Goal: Information Seeking & Learning: Find contact information

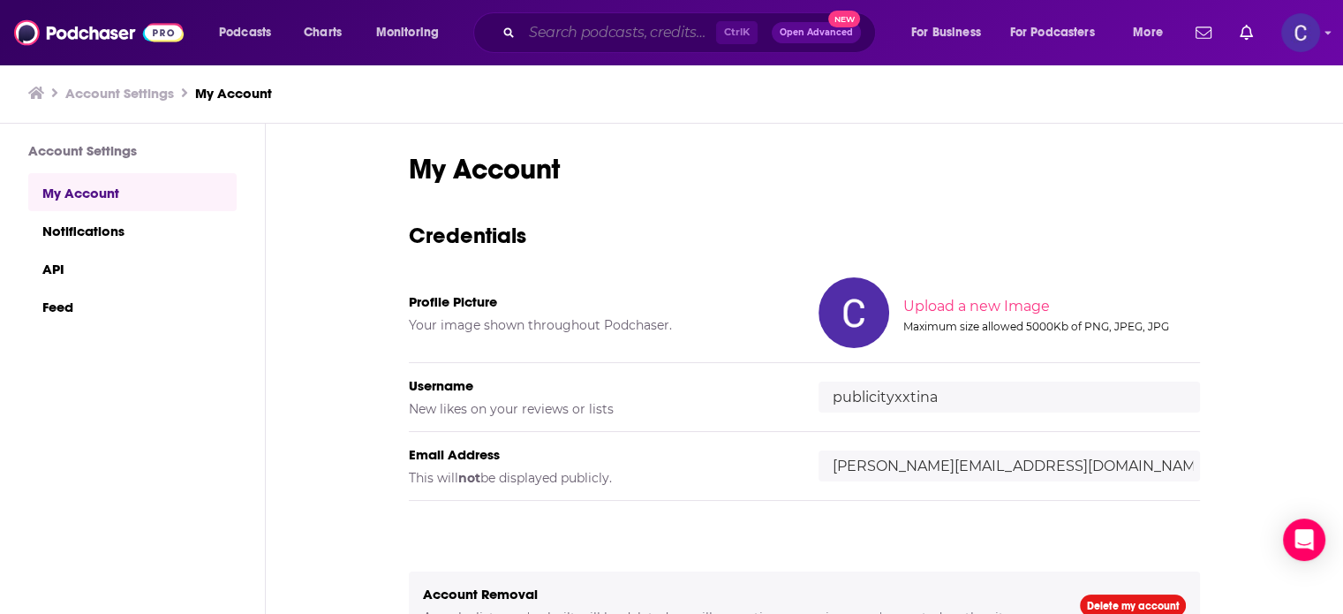
click at [611, 30] on input "Search podcasts, credits, & more..." at bounding box center [619, 33] width 194 height 28
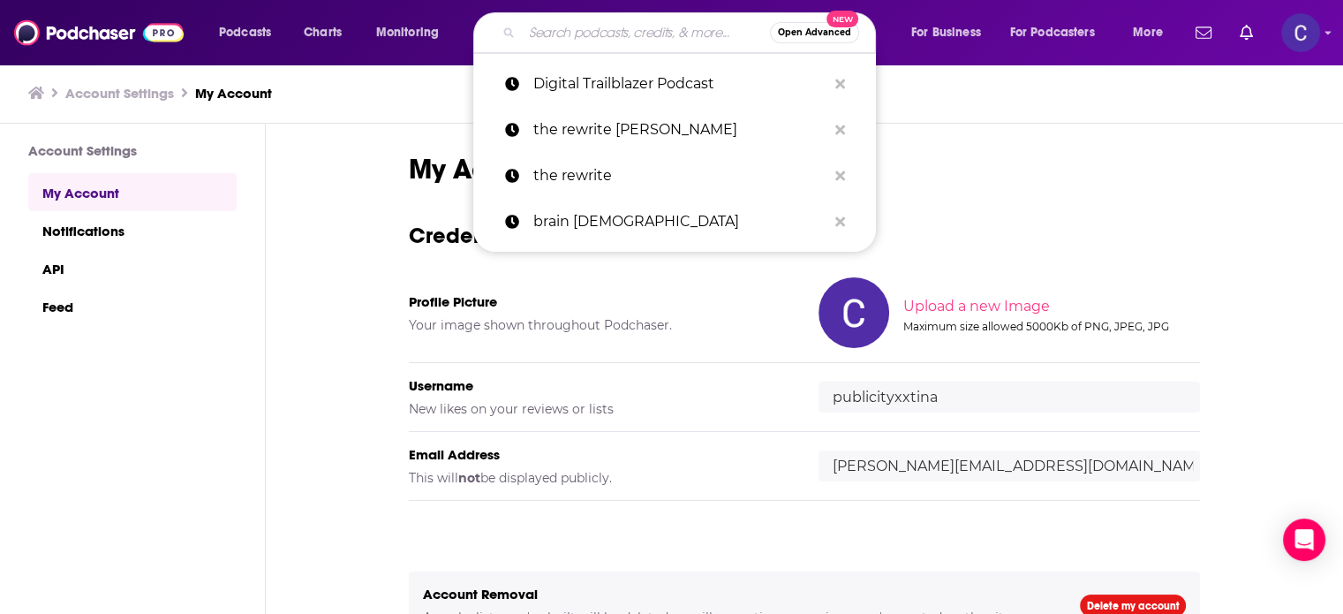
paste input "Her First 3 Years"
type input "Her First 3 Years"
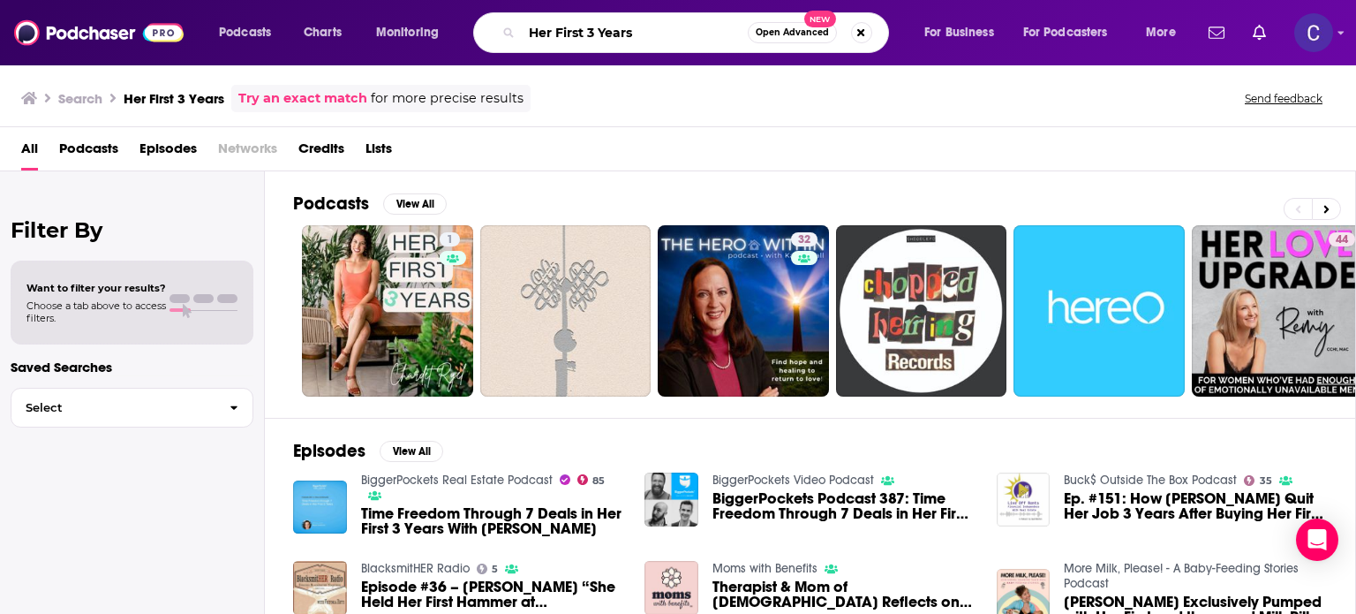
drag, startPoint x: 653, startPoint y: 27, endPoint x: 476, endPoint y: 36, distance: 176.8
click at [476, 36] on div "Her First 3 Years Open Advanced New" at bounding box center [681, 32] width 416 height 41
paste input "Organizing The Entrepreneur"
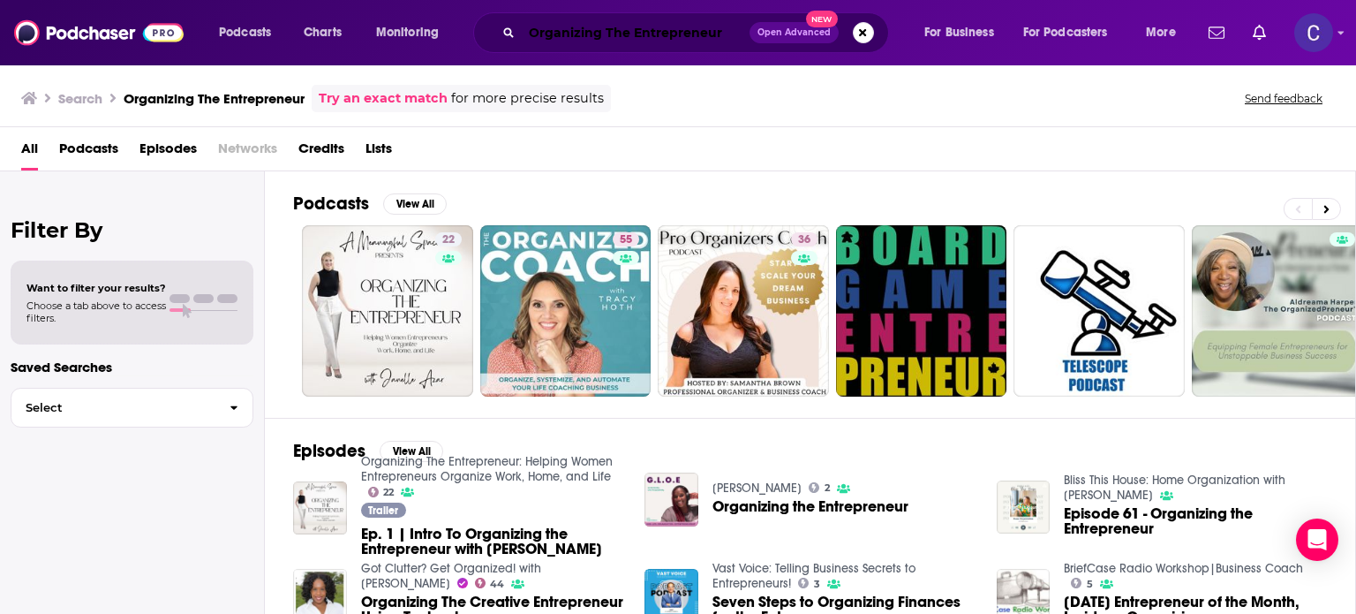
drag, startPoint x: 668, startPoint y: 32, endPoint x: 702, endPoint y: 27, distance: 34.7
click at [668, 32] on input "Organizing The Entrepreneur" at bounding box center [636, 33] width 228 height 28
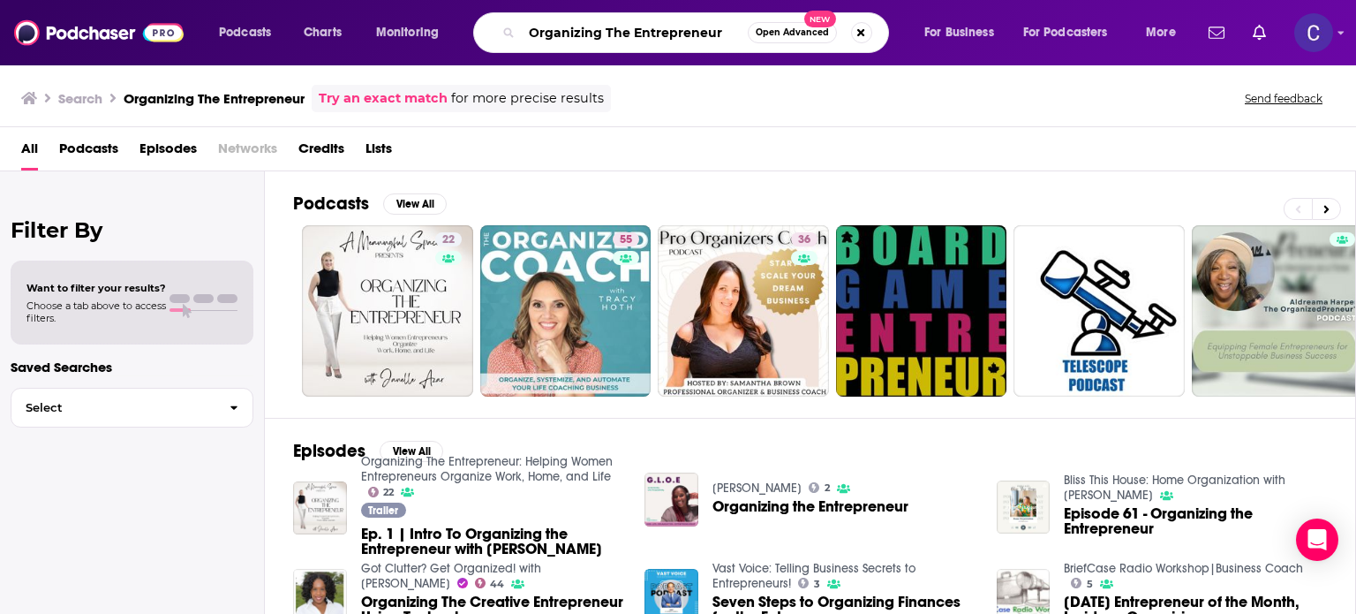
drag, startPoint x: 721, startPoint y: 34, endPoint x: 548, endPoint y: 22, distance: 173.5
click at [548, 24] on input "Organizing The Entrepreneur" at bounding box center [635, 33] width 226 height 28
drag, startPoint x: 530, startPoint y: 27, endPoint x: 737, endPoint y: 46, distance: 207.5
click at [737, 46] on div "Organizing The Entrepreneur Open Advanced New" at bounding box center [681, 32] width 416 height 41
paste input "The Growth Podcast for Women Entrepreneurs"
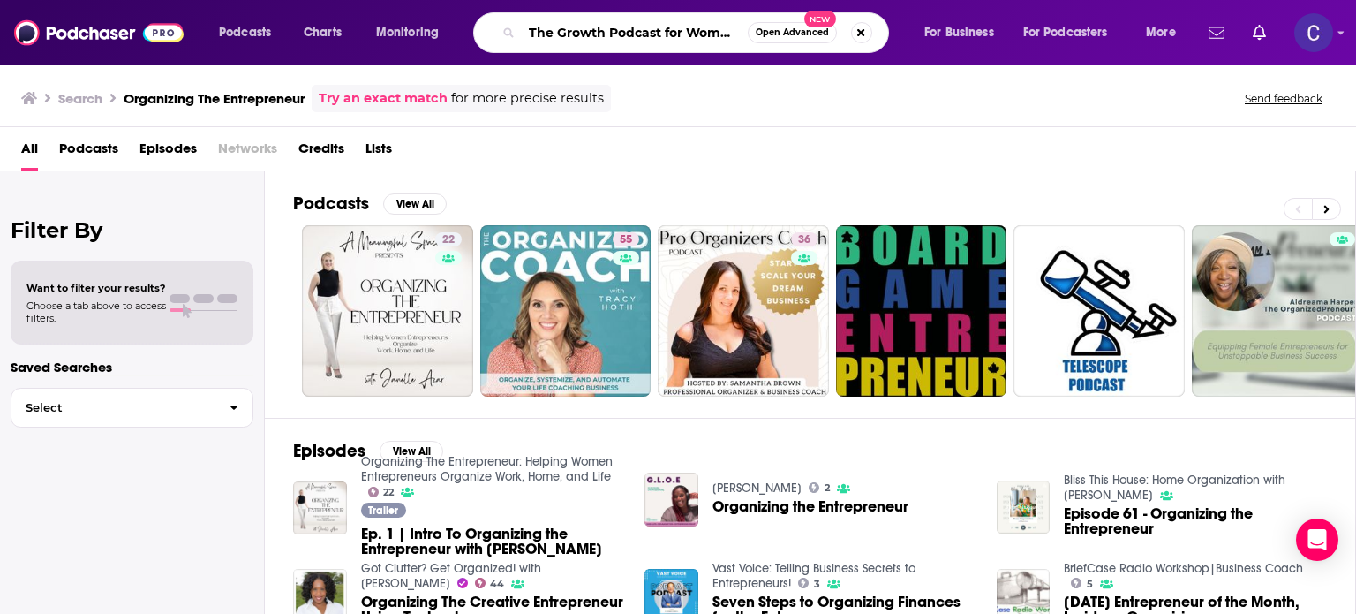
scroll to position [0, 94]
type input "The Growth Podcast for Women Entrepreneurs"
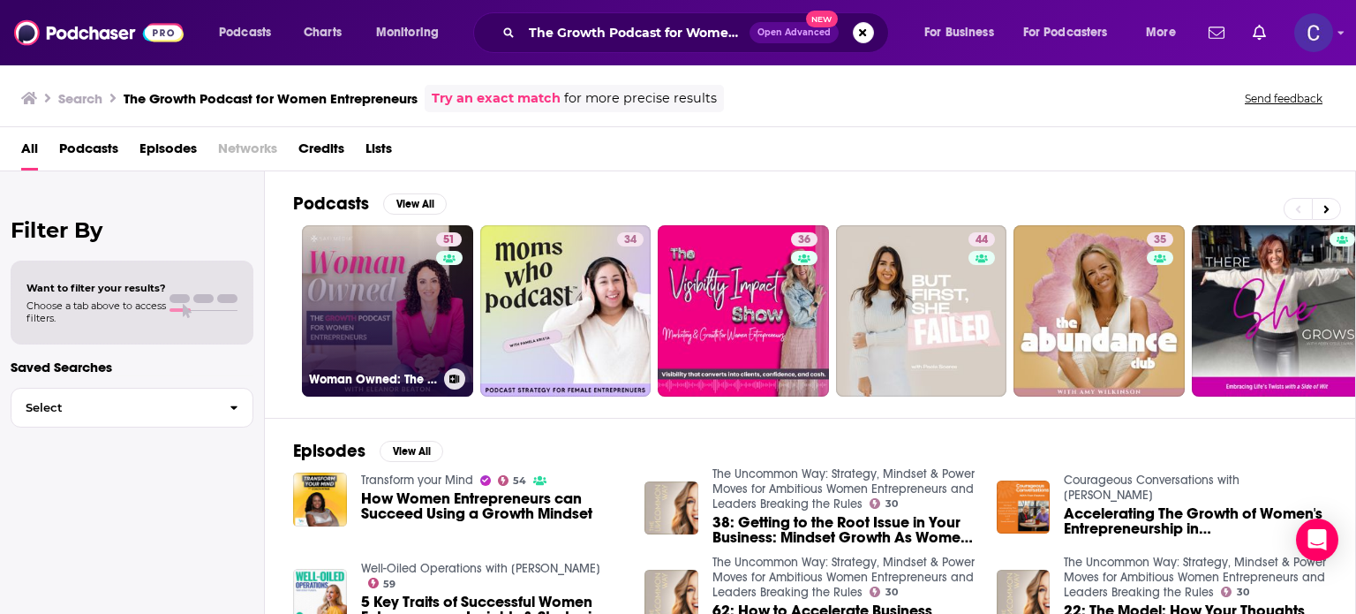
click at [429, 307] on link "51 Woman Owned: The Growth Podcast for Women Entrepreneurs" at bounding box center [387, 310] width 171 height 171
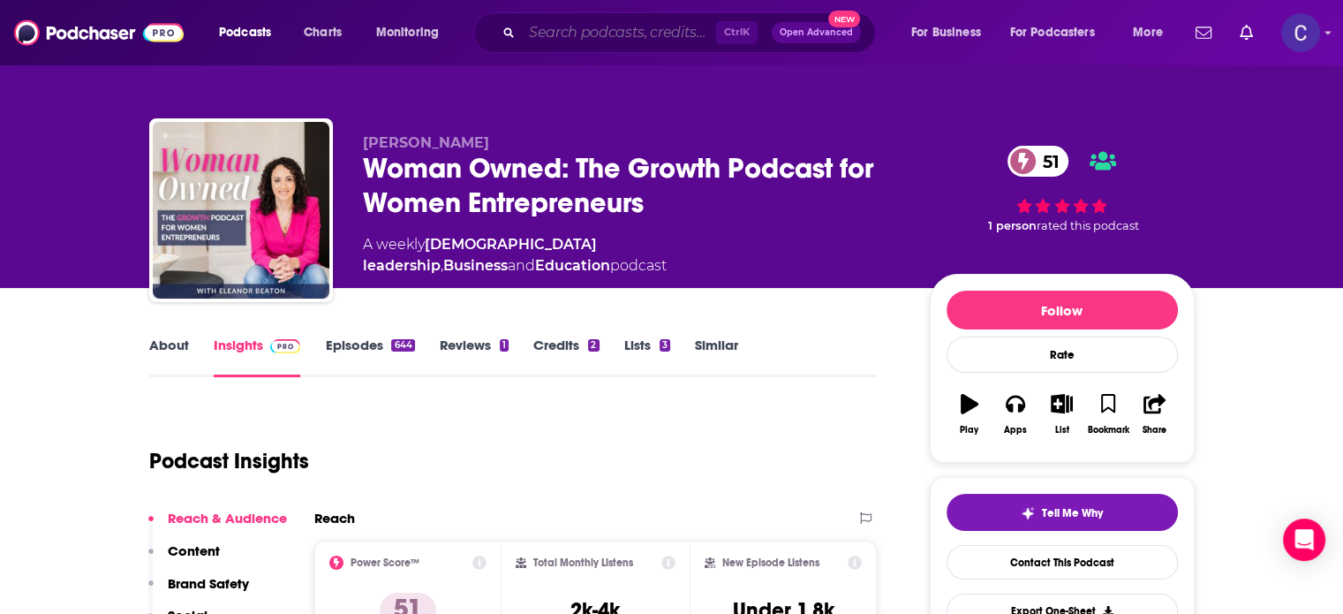
click at [642, 40] on input "Search podcasts, credits, & more..." at bounding box center [619, 33] width 194 height 28
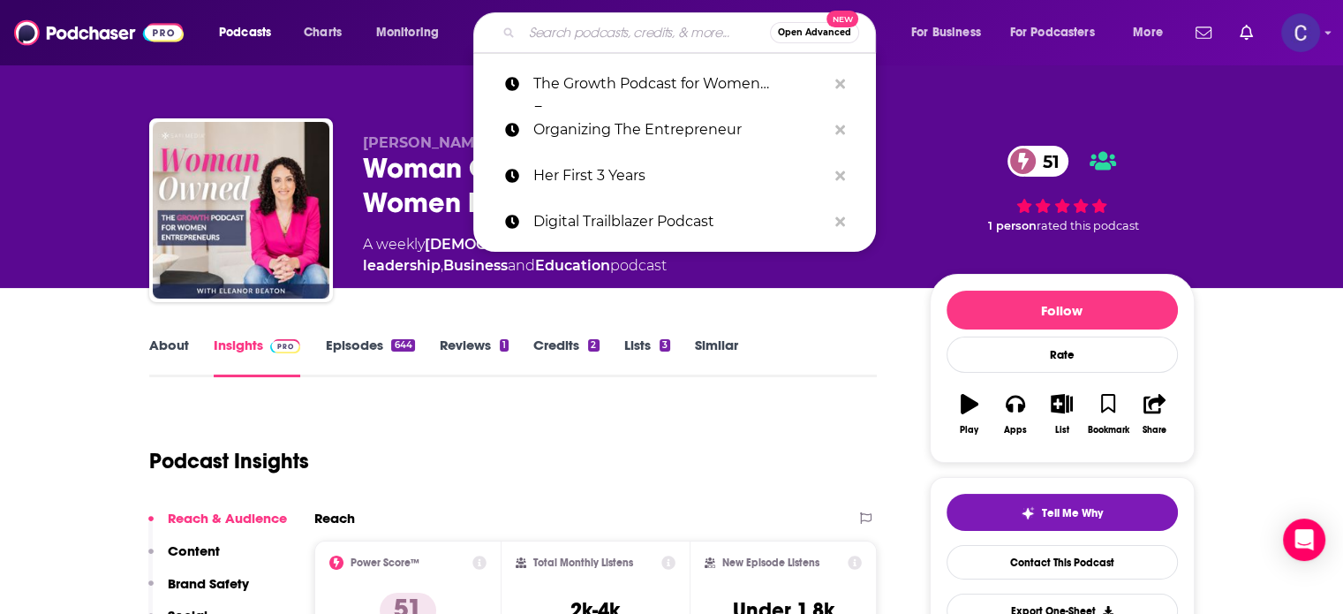
paste input "6 Figure Creative"
type input "6 Figure Creative"
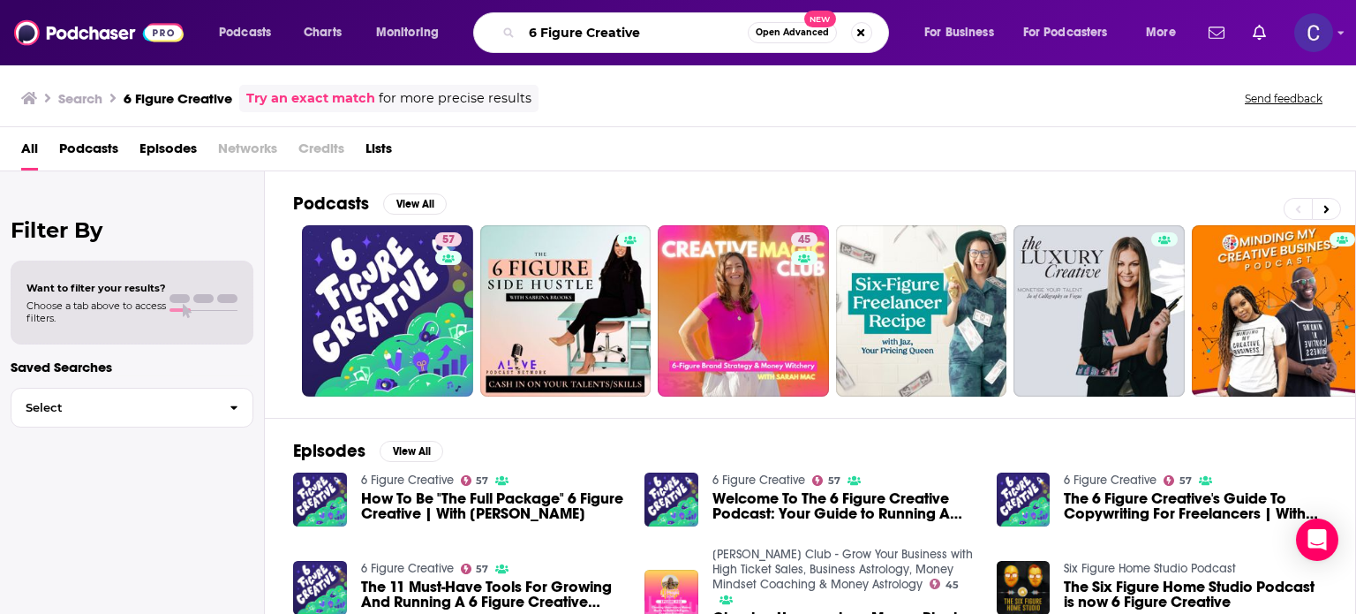
drag, startPoint x: 667, startPoint y: 38, endPoint x: 509, endPoint y: 33, distance: 158.2
click at [509, 33] on div "6 Figure Creative Open Advanced New" at bounding box center [681, 32] width 416 height 41
paste input "Earned Influenc"
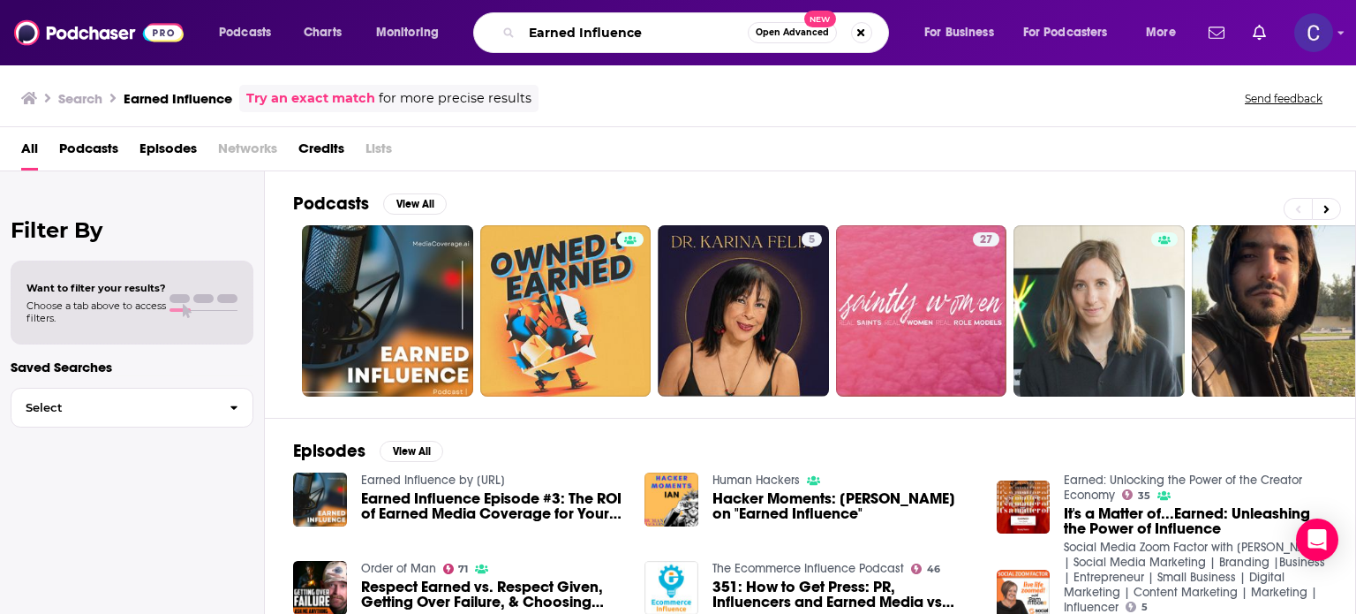
drag, startPoint x: 662, startPoint y: 38, endPoint x: 486, endPoint y: 39, distance: 176.6
click at [486, 39] on div "Earned Influence Open Advanced New" at bounding box center [681, 32] width 416 height 41
paste input "The Art of Online Course Creation"
type input "The Art of Online Course Creation"
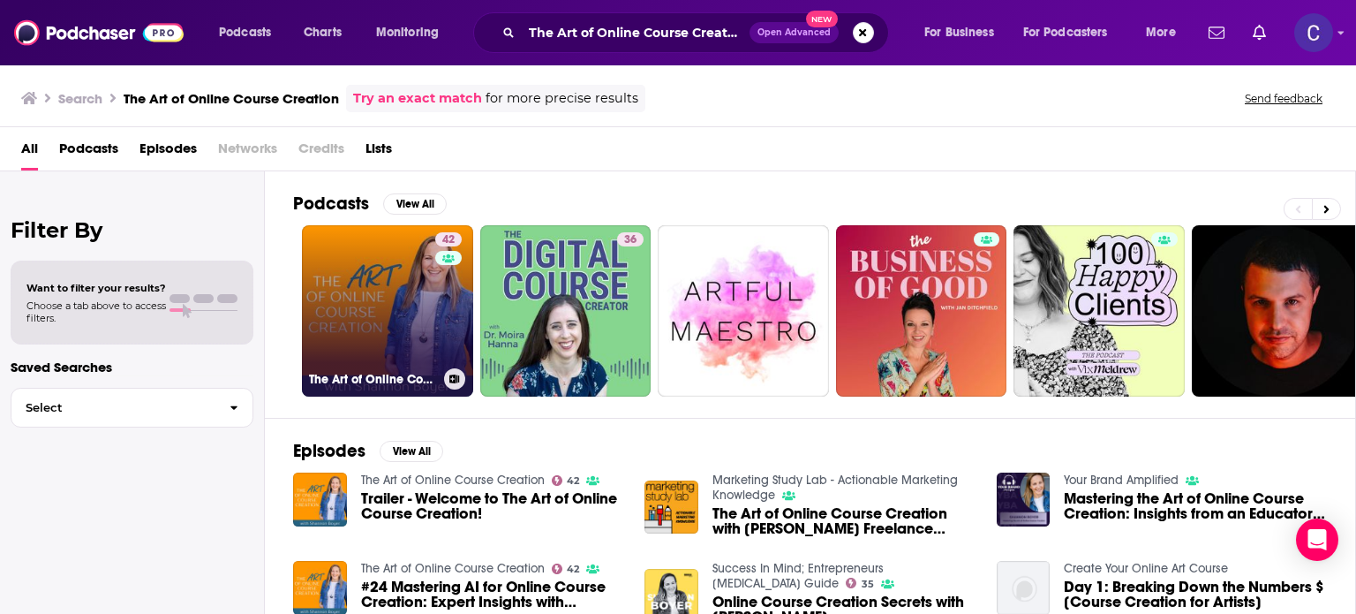
click at [399, 282] on link "42 The Art of Online Course Creation" at bounding box center [387, 310] width 171 height 171
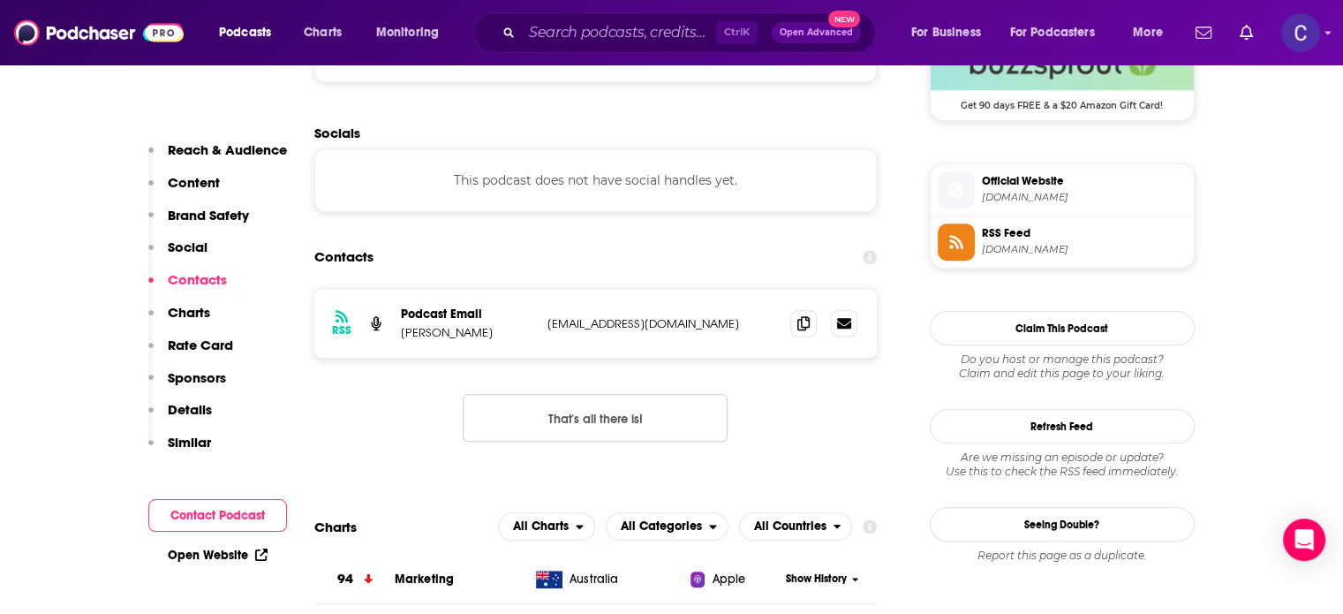
scroll to position [1413, 0]
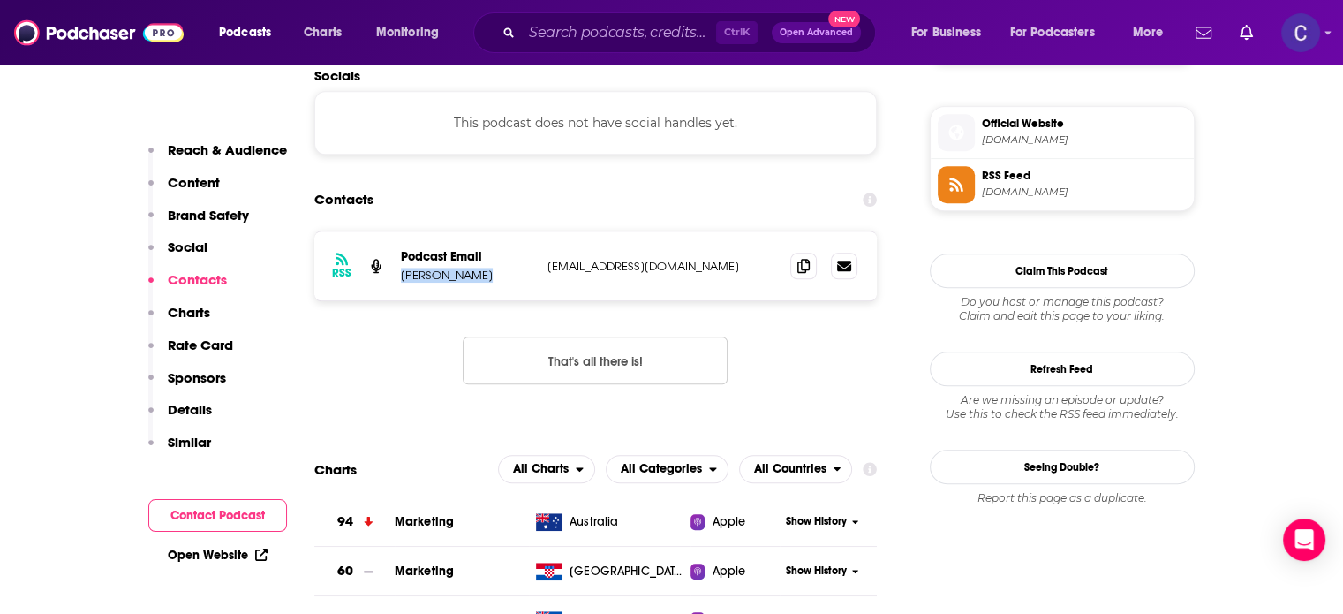
drag, startPoint x: 399, startPoint y: 276, endPoint x: 481, endPoint y: 275, distance: 82.2
click at [481, 275] on div "RSS Podcast Email Shannon Boyer hello@shannonlboyer.com hello@shannonlboyer.com" at bounding box center [595, 265] width 563 height 69
copy p "Shannon Boyer"
click at [800, 271] on icon at bounding box center [803, 265] width 12 height 14
click at [593, 32] on input "Search podcasts, credits, & more..." at bounding box center [619, 33] width 194 height 28
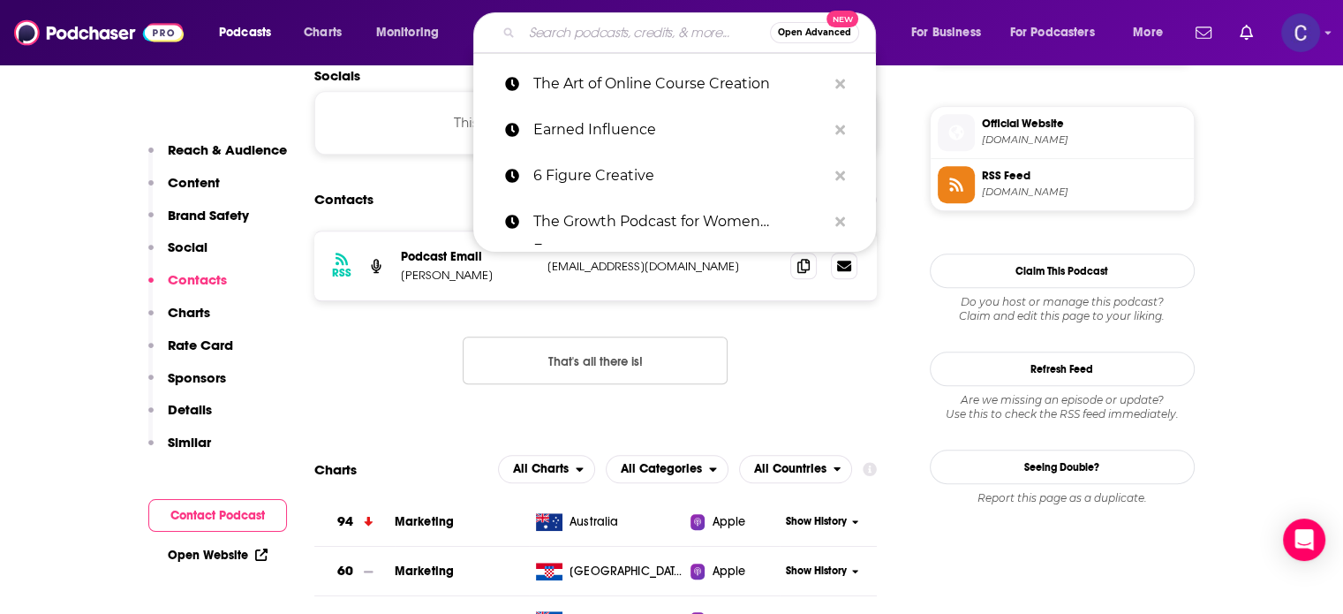
paste input "Confessions of a Conscious CEO"
type input "Confessions of a Conscious CEO"
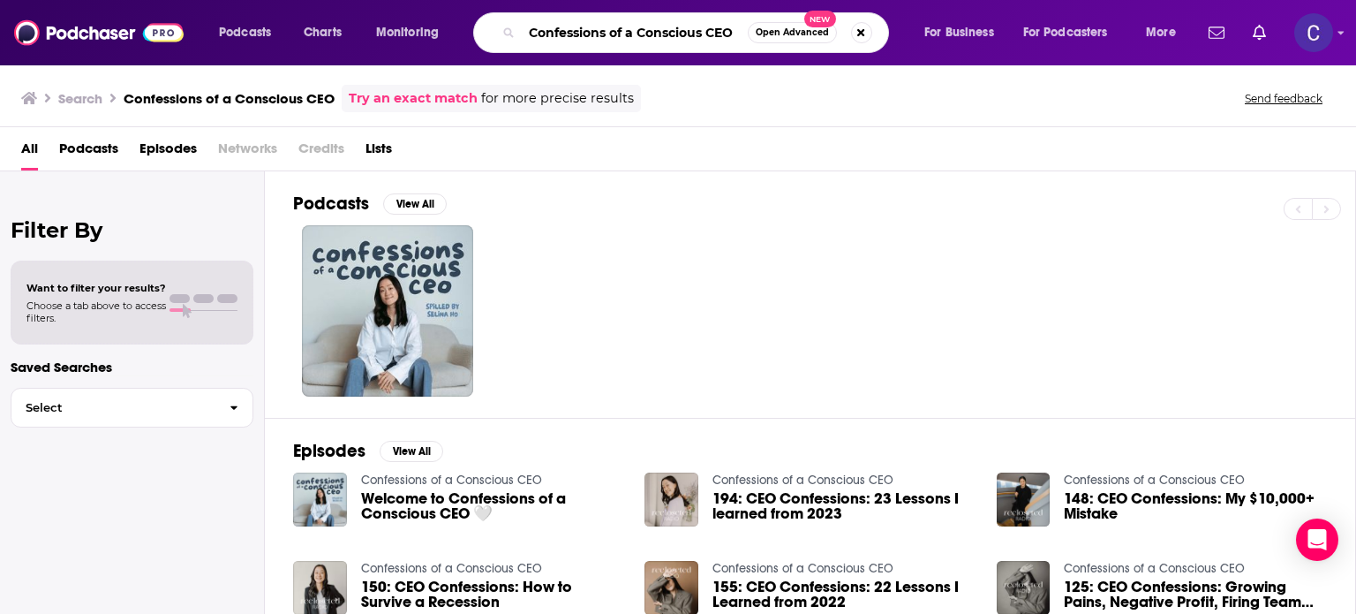
drag, startPoint x: 734, startPoint y: 29, endPoint x: 532, endPoint y: 32, distance: 202.3
click at [526, 34] on input "Confessions of a Conscious CEO" at bounding box center [635, 33] width 226 height 28
paste input "Marketing by Shelby"
type input "Marketing by Shelby"
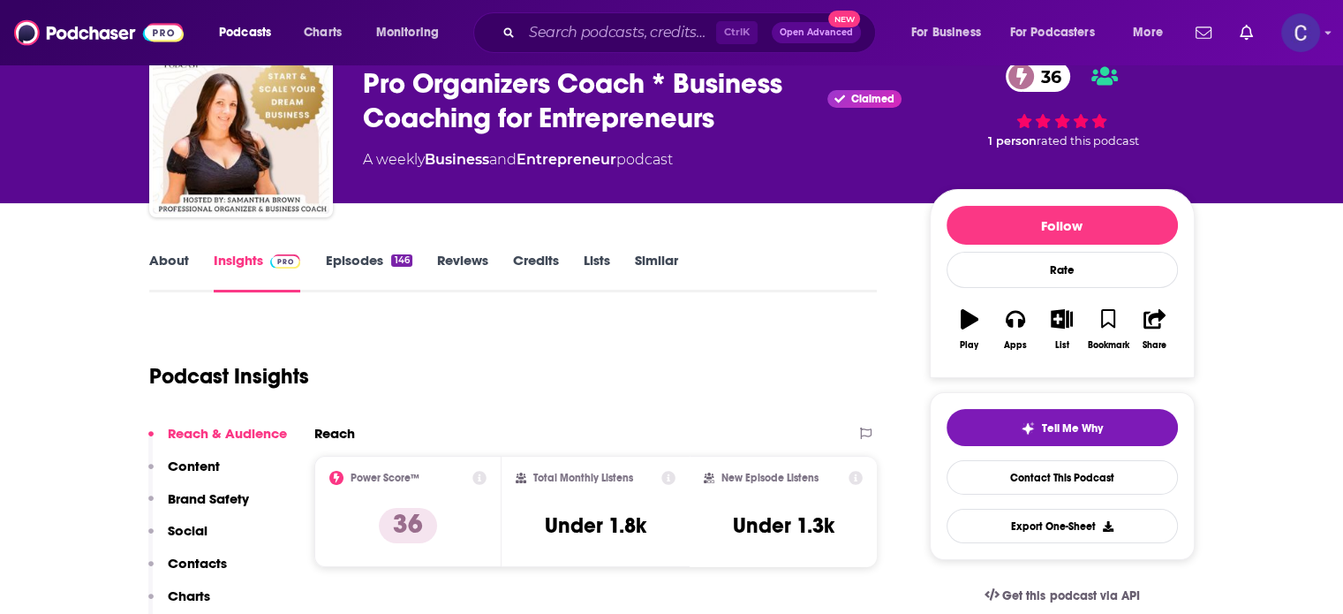
scroll to position [177, 0]
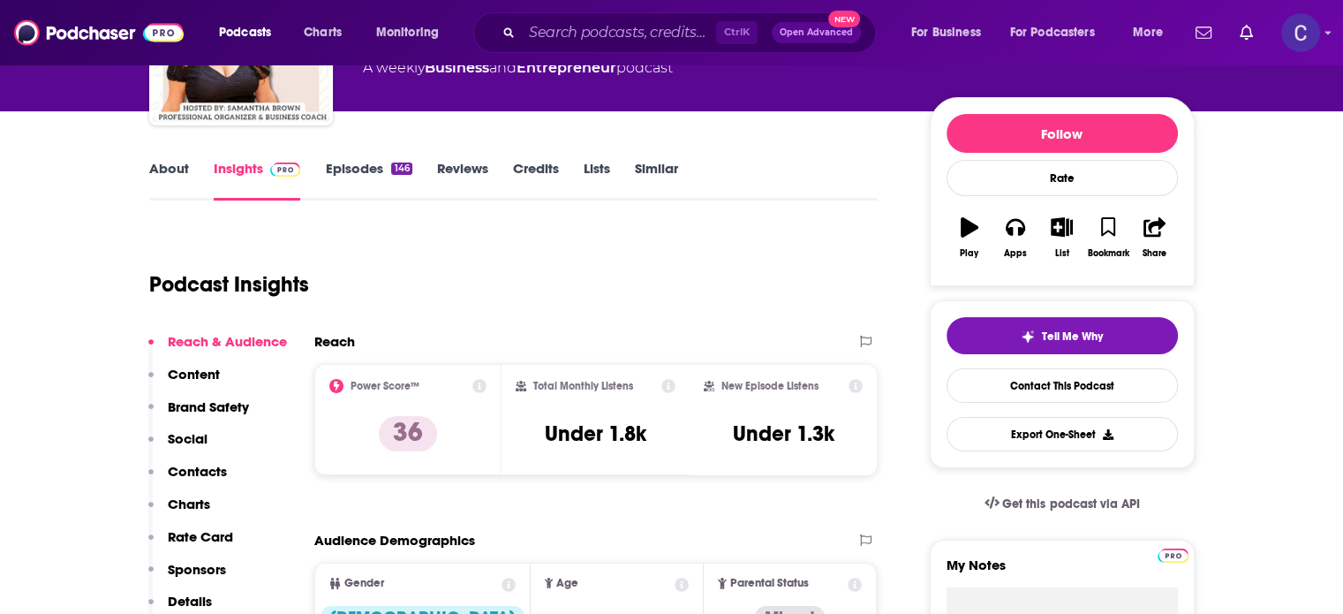
click at [181, 162] on link "About" at bounding box center [169, 180] width 40 height 41
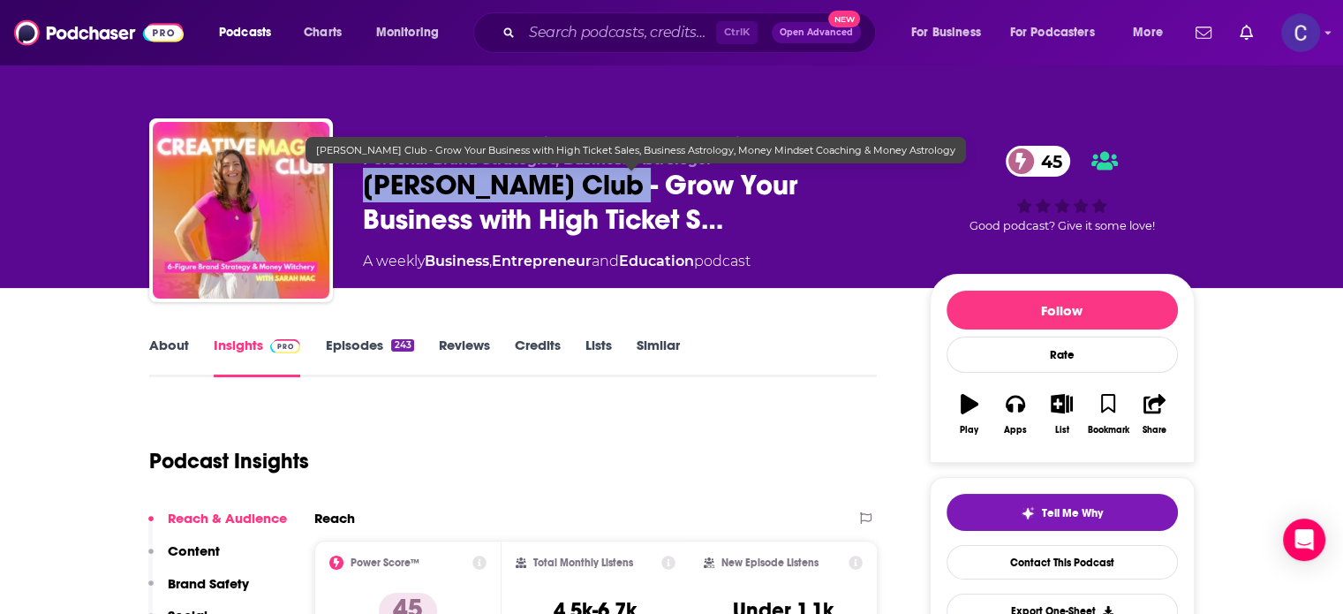
drag, startPoint x: 364, startPoint y: 179, endPoint x: 623, endPoint y: 196, distance: 260.2
click at [623, 196] on span "Creative Magic Club - Grow Your Business with High Ticket S…" at bounding box center [632, 202] width 539 height 69
copy h2 "Creative Magic Club"
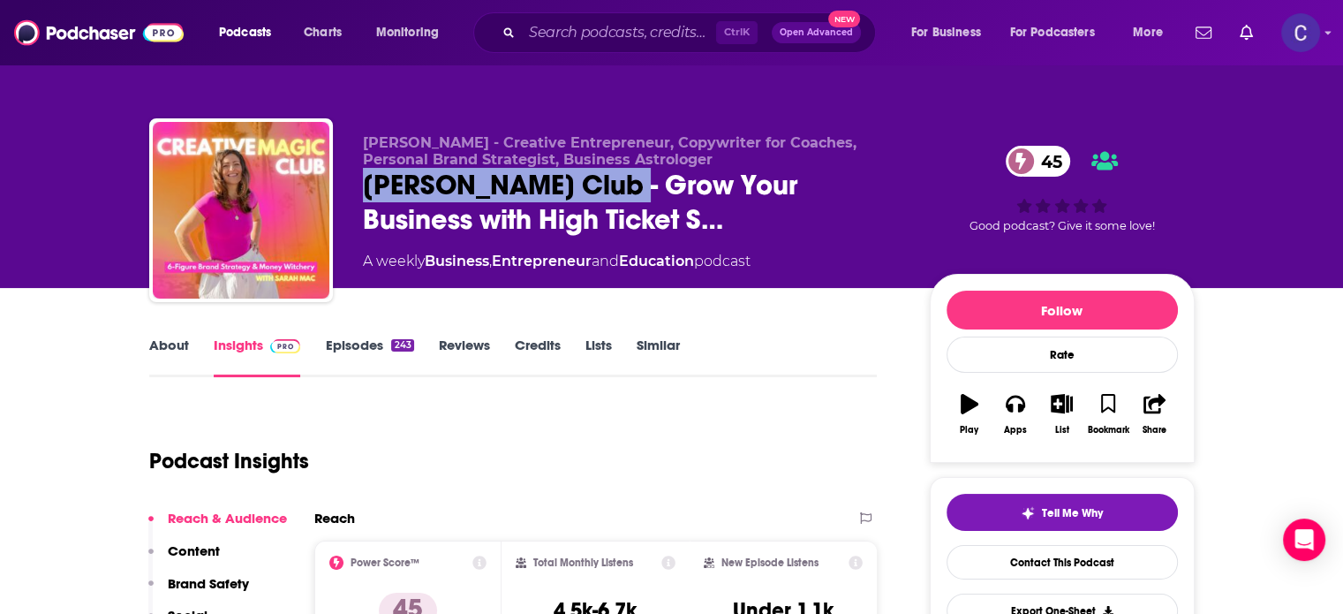
click at [177, 346] on link "About" at bounding box center [169, 356] width 40 height 41
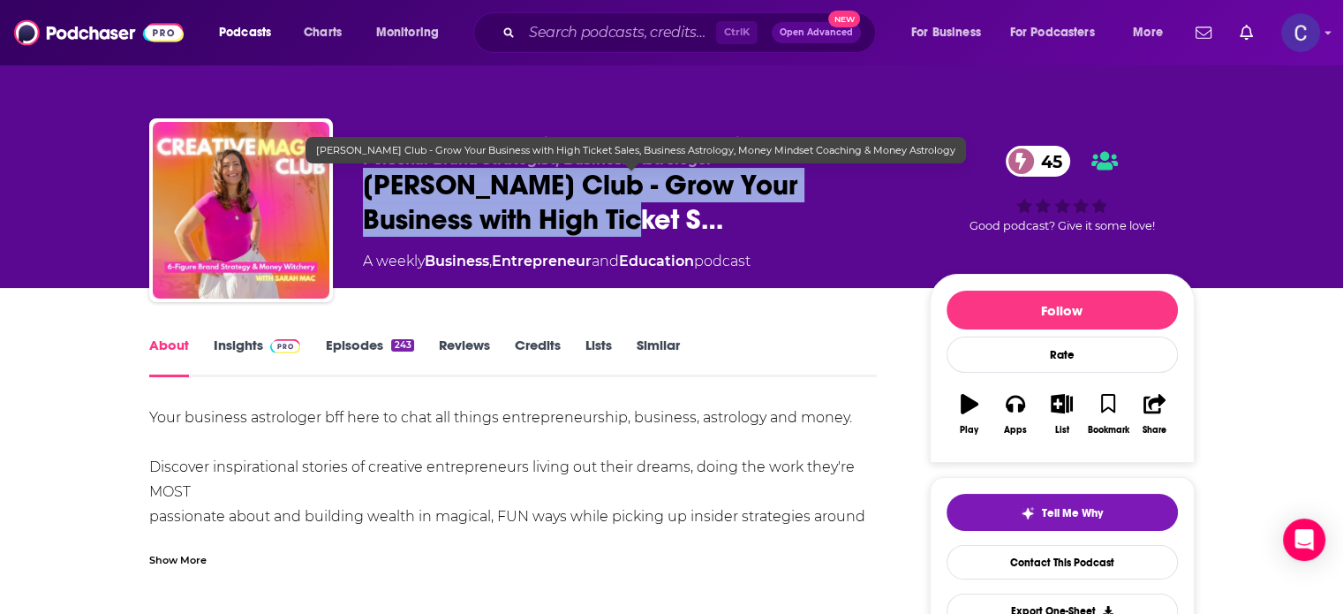
drag, startPoint x: 367, startPoint y: 182, endPoint x: 628, endPoint y: 229, distance: 264.7
click at [628, 229] on span "Creative Magic Club - Grow Your Business with High Ticket S…" at bounding box center [632, 202] width 539 height 69
click at [631, 224] on span "Creative Magic Club - Grow Your Business with High Ticket S…" at bounding box center [632, 202] width 539 height 69
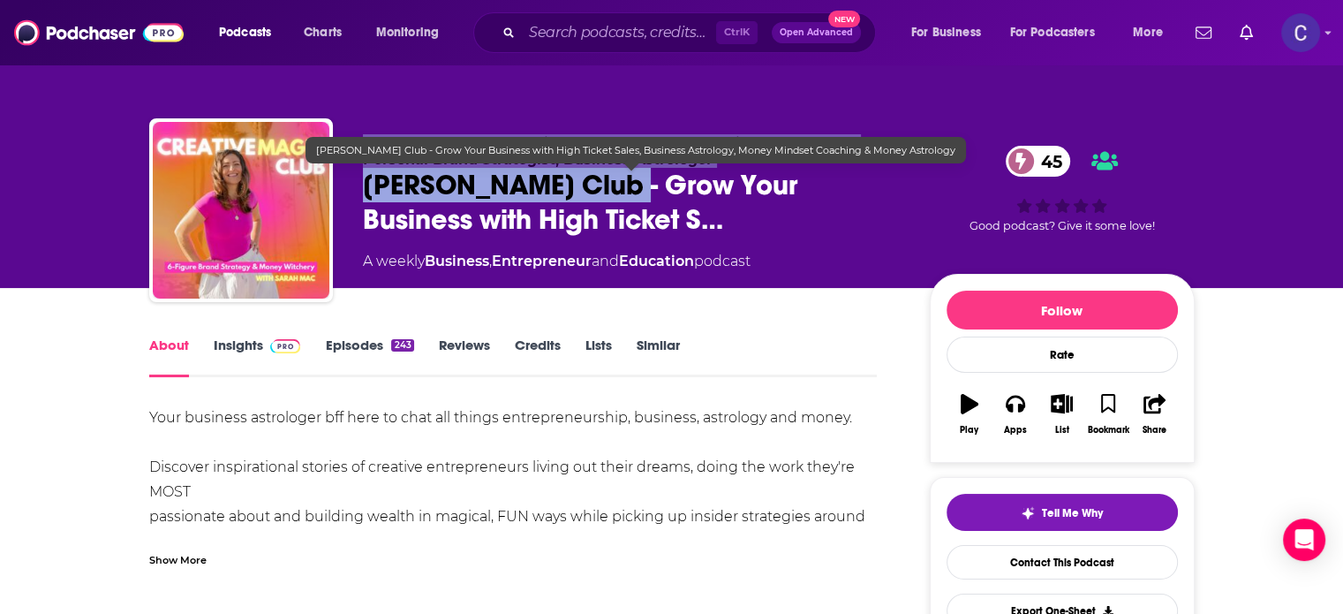
drag, startPoint x: 630, startPoint y: 193, endPoint x: 296, endPoint y: 184, distance: 334.0
click at [296, 184] on div "Sarah Mac - Creative Entrepreneur, Copywriter for Coaches, Personal Brand Strat…" at bounding box center [672, 213] width 1046 height 191
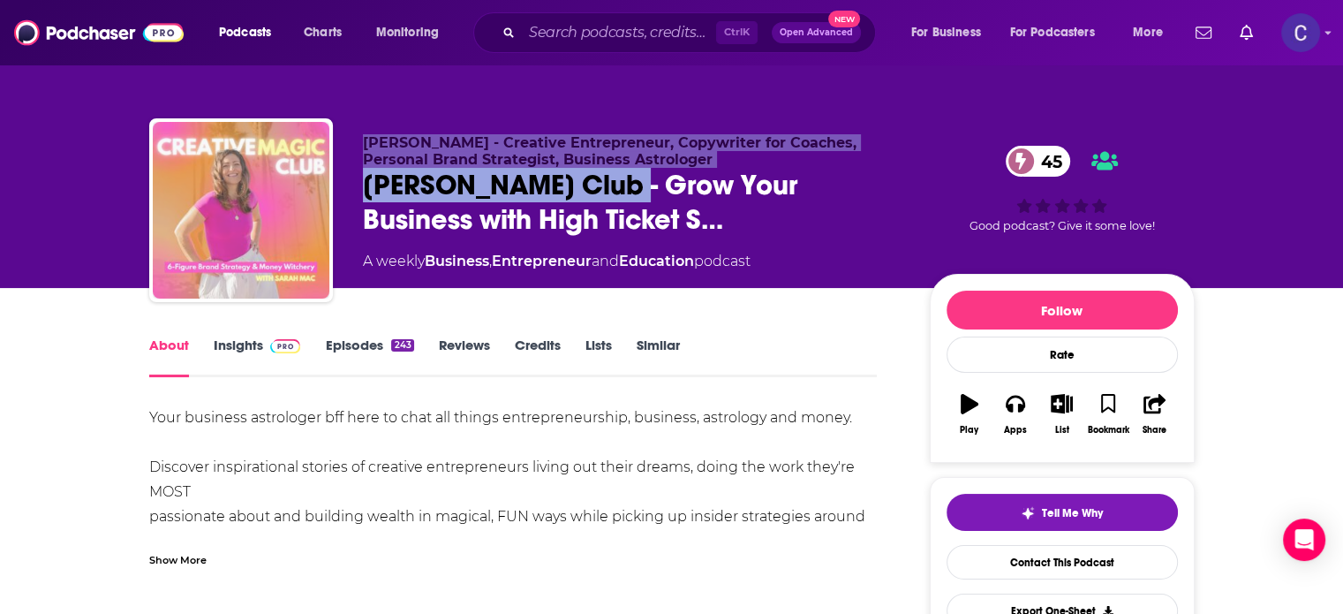
click at [300, 184] on img "Creative Magic Club - Grow Your Business with High Ticket Sales, Business Astro…" at bounding box center [241, 210] width 177 height 177
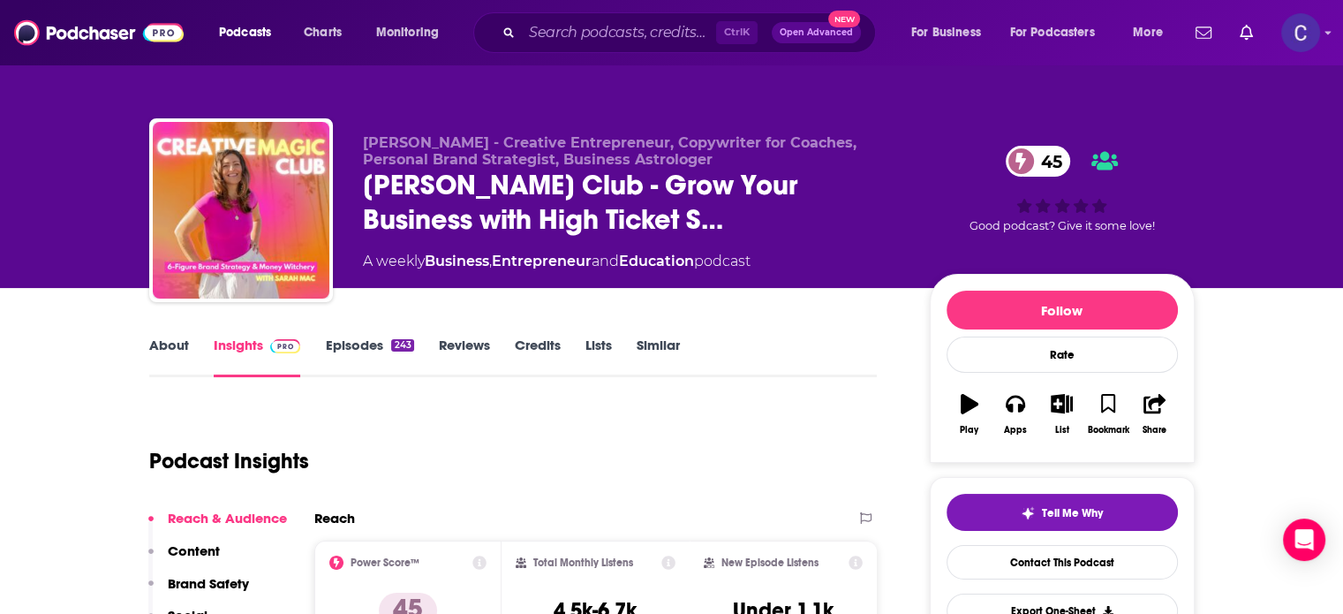
click at [391, 162] on span "Sarah Mac - Creative Entrepreneur, Copywriter for Coaches, Personal Brand Strat…" at bounding box center [610, 151] width 494 height 34
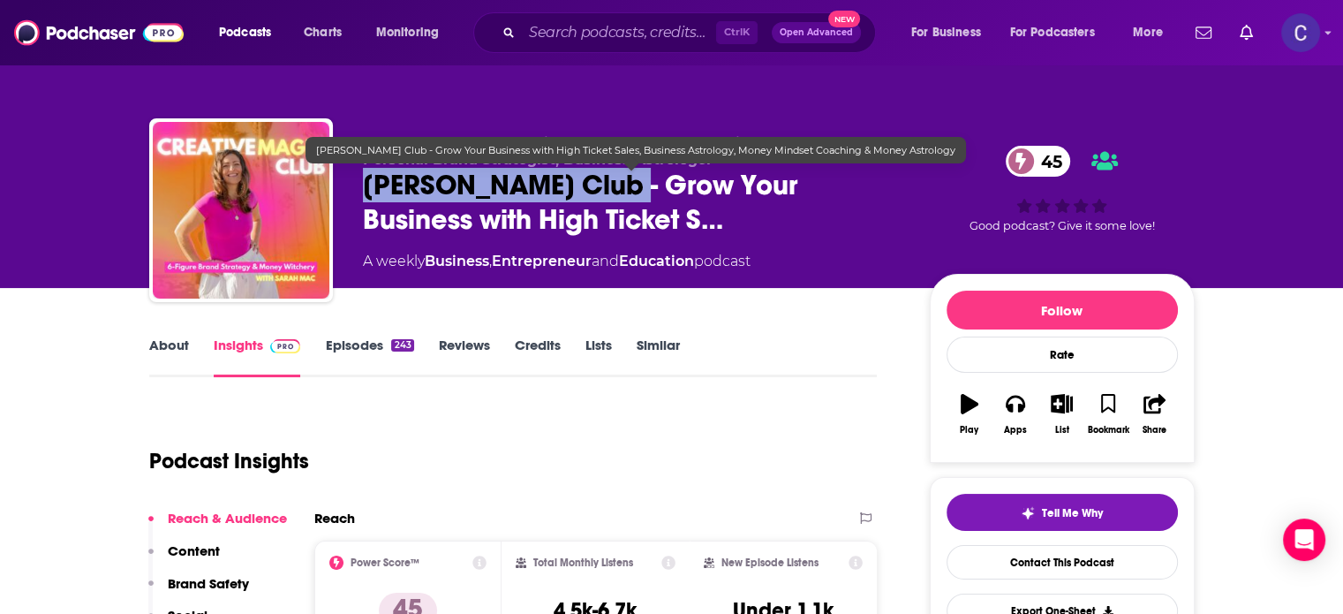
drag, startPoint x: 363, startPoint y: 181, endPoint x: 623, endPoint y: 190, distance: 259.8
click at [623, 190] on span "Creative Magic Club - Grow Your Business with High Ticket S…" at bounding box center [632, 202] width 539 height 69
copy h2 "Creative Magic Club"
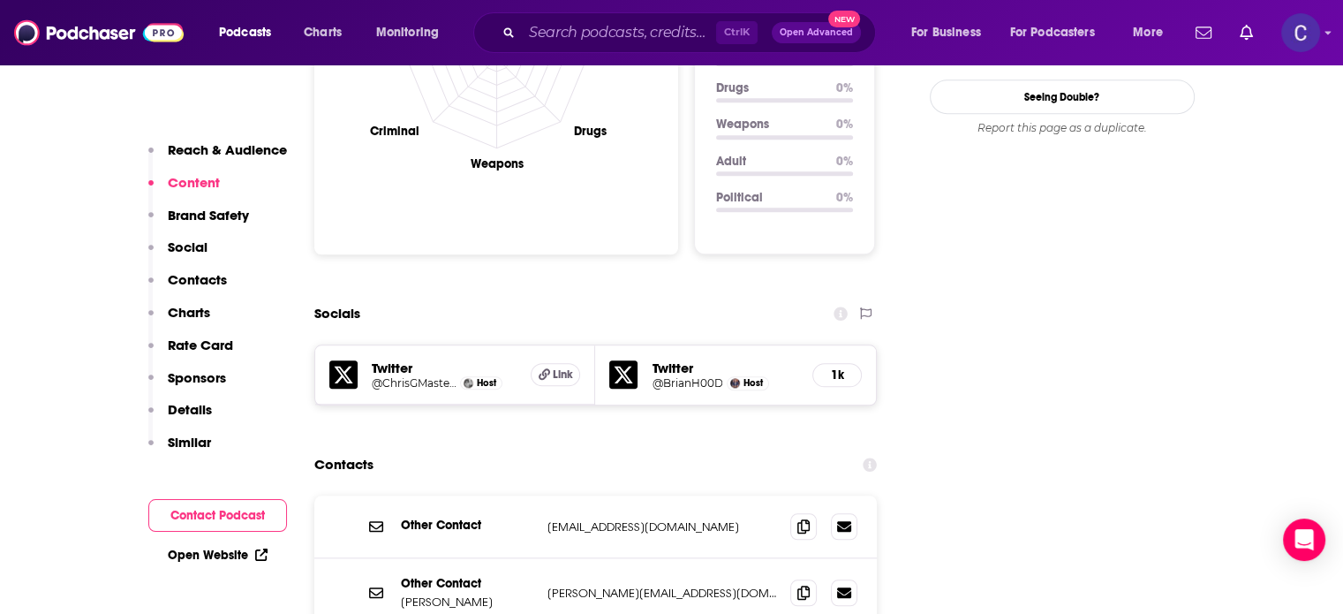
scroll to position [1766, 0]
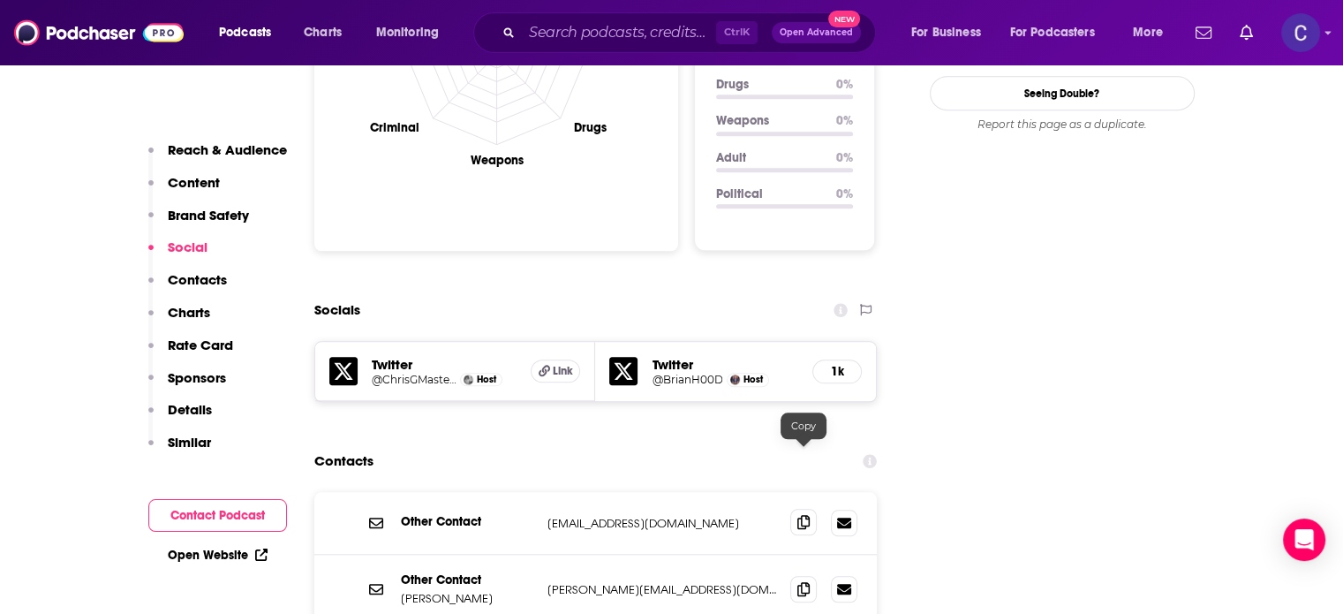
click at [806, 515] on icon at bounding box center [803, 522] width 12 height 14
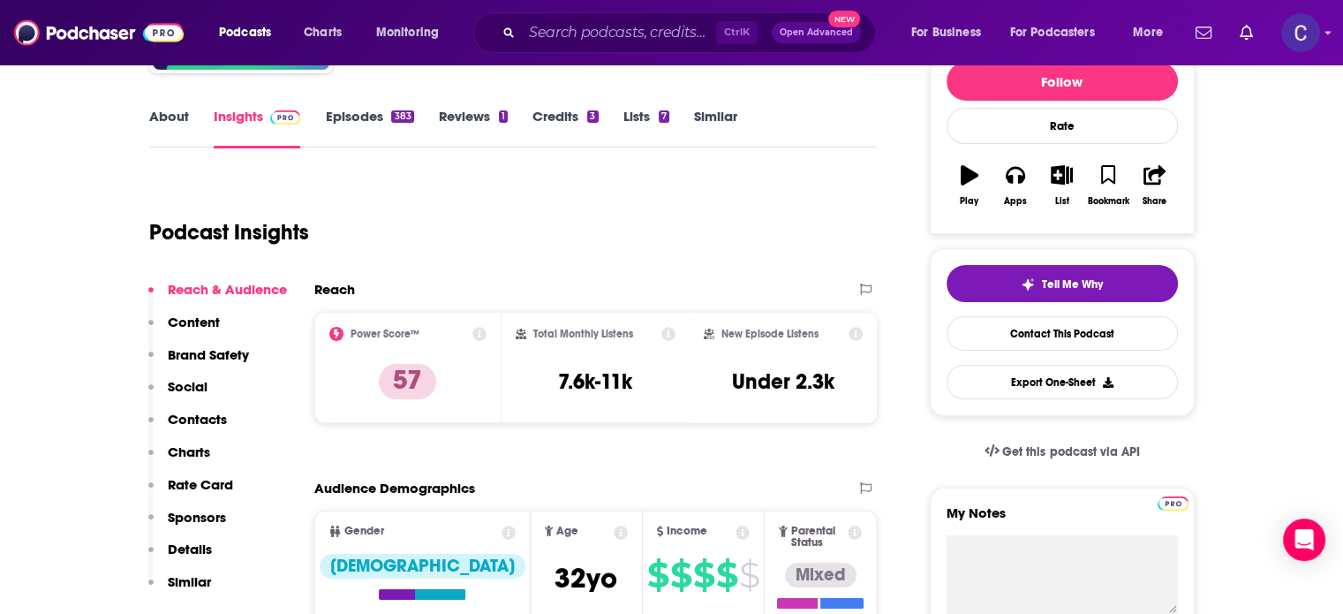
scroll to position [0, 0]
